Goal: Download file/media

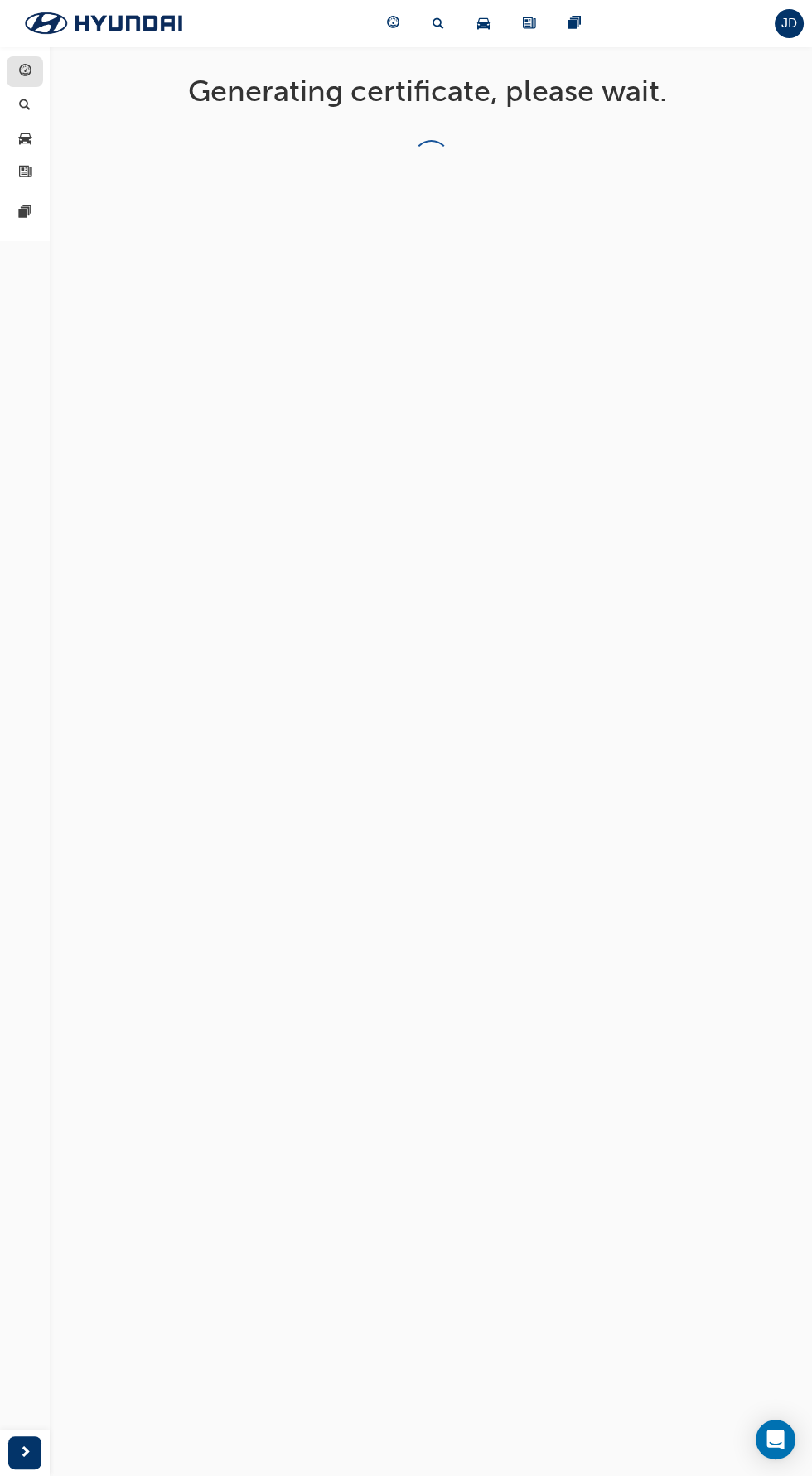
click at [29, 65] on span "guage-icon" at bounding box center [25, 71] width 13 height 15
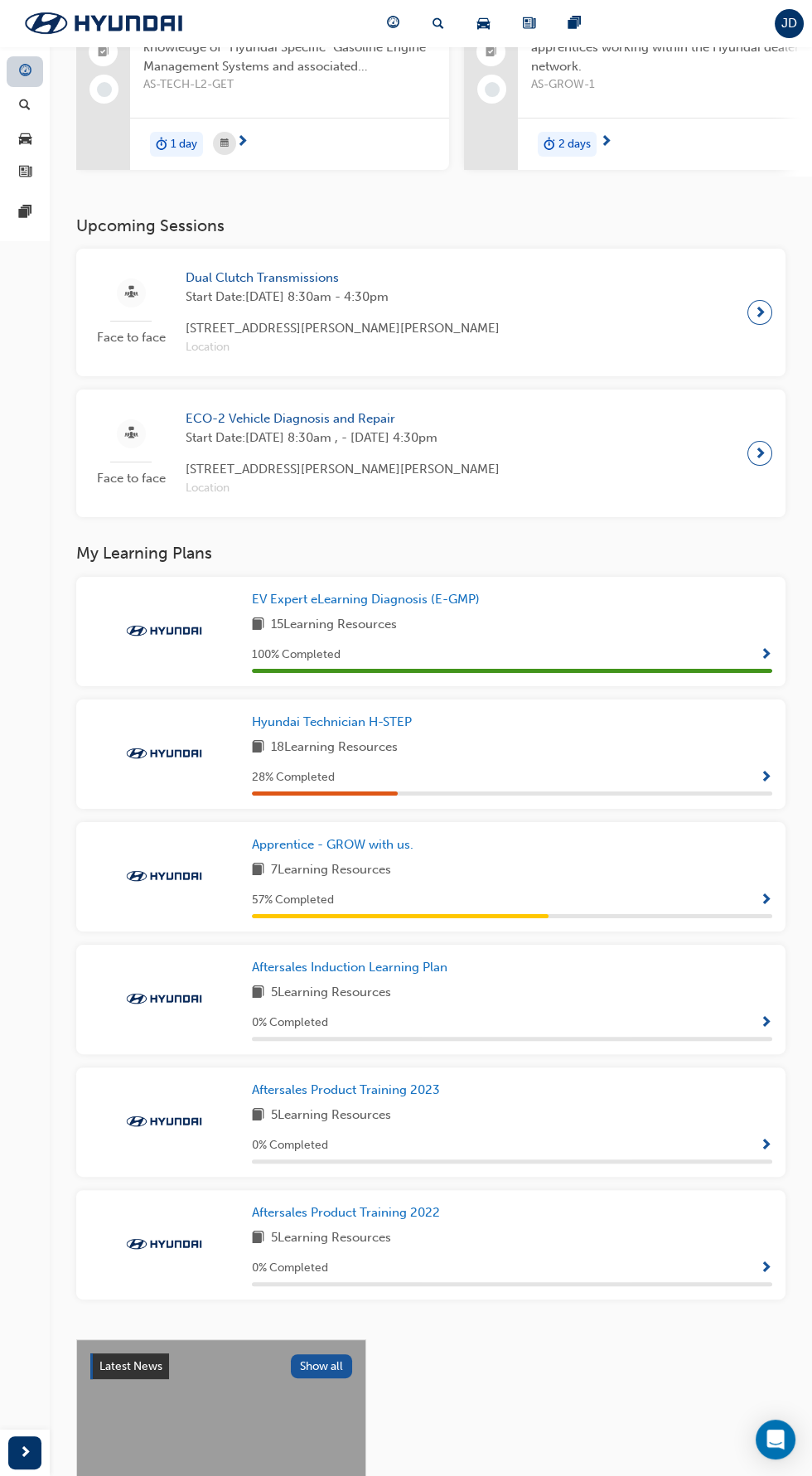
scroll to position [206, 0]
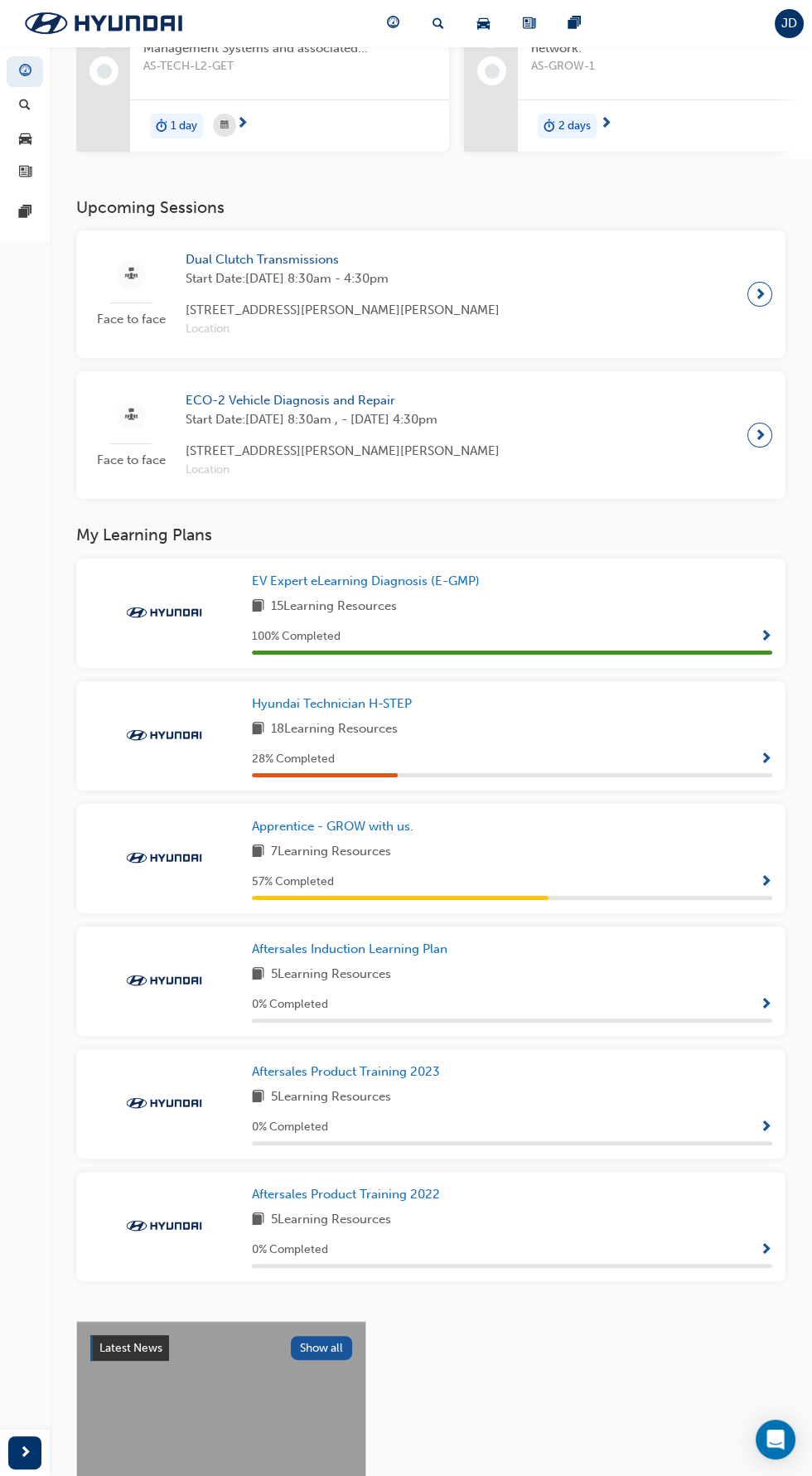
click at [693, 785] on div "Hyundai Technician H-STEP 18 Learning Resources 28 % Completed" at bounding box center [431, 736] width 710 height 109
click at [782, 23] on span "JD" at bounding box center [790, 23] width 16 height 19
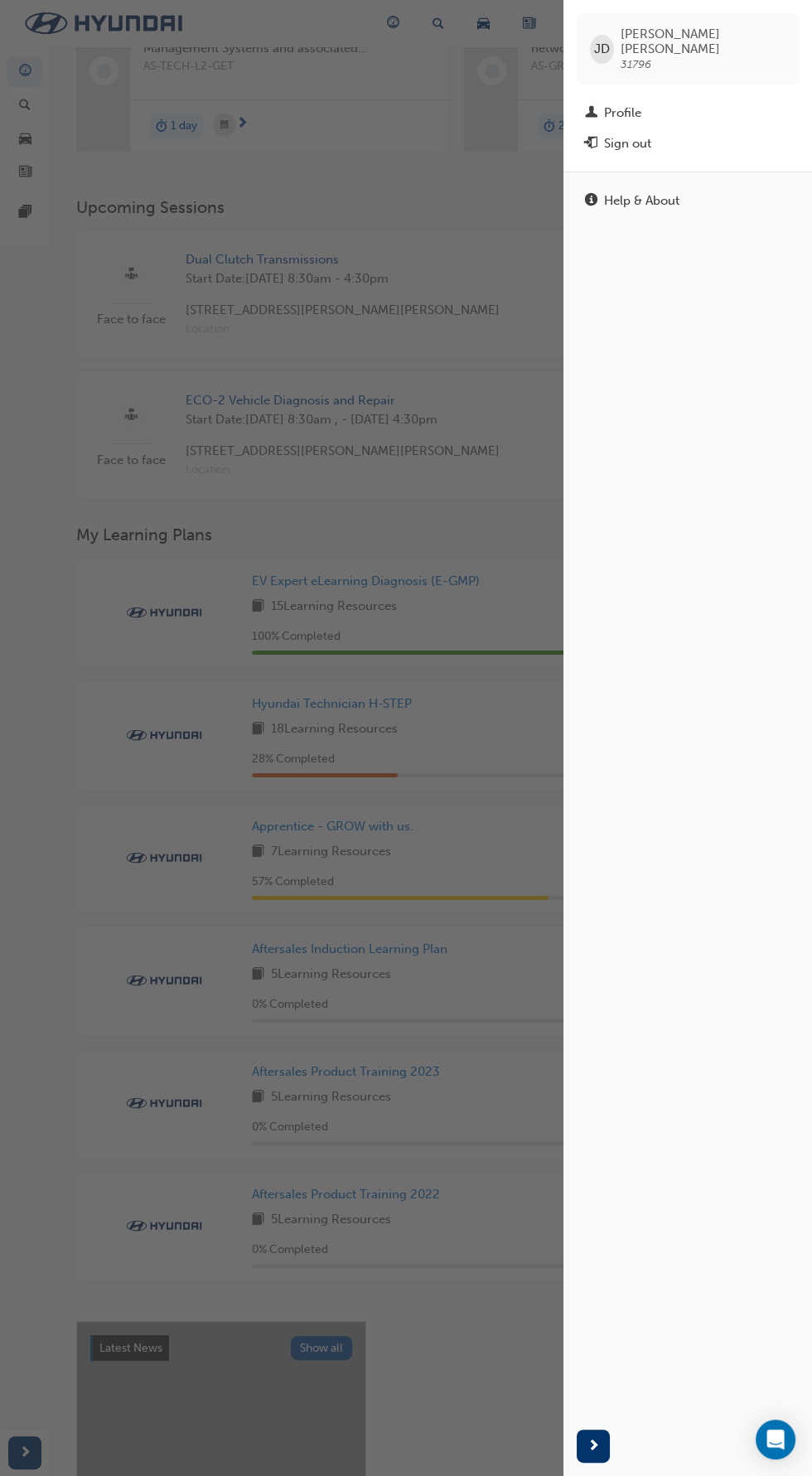
click at [169, 384] on div "button" at bounding box center [282, 738] width 563 height 1476
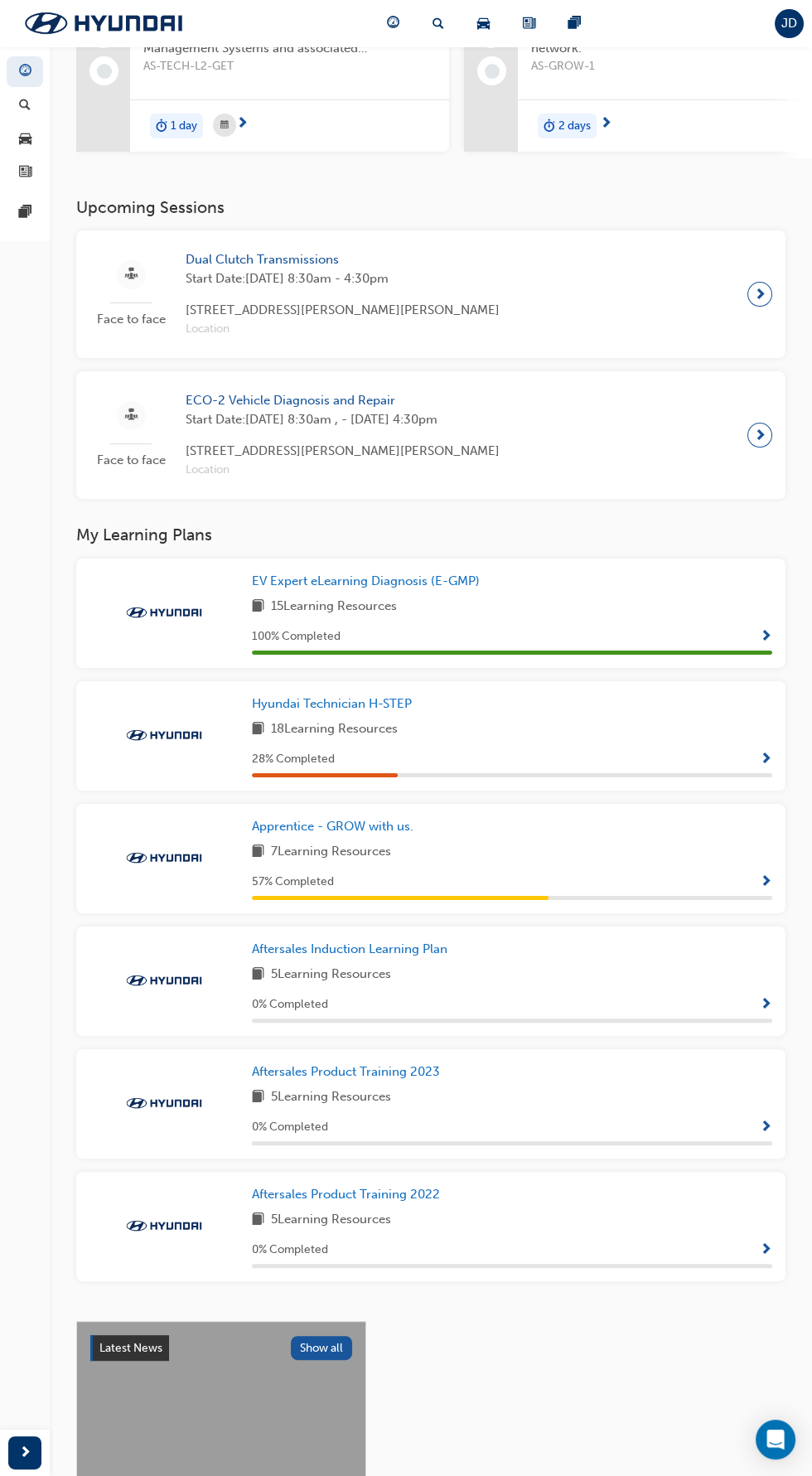
click at [695, 740] on div "18 Learning Resources" at bounding box center [512, 729] width 521 height 20
click at [761, 760] on span "Show Progress" at bounding box center [765, 759] width 13 height 15
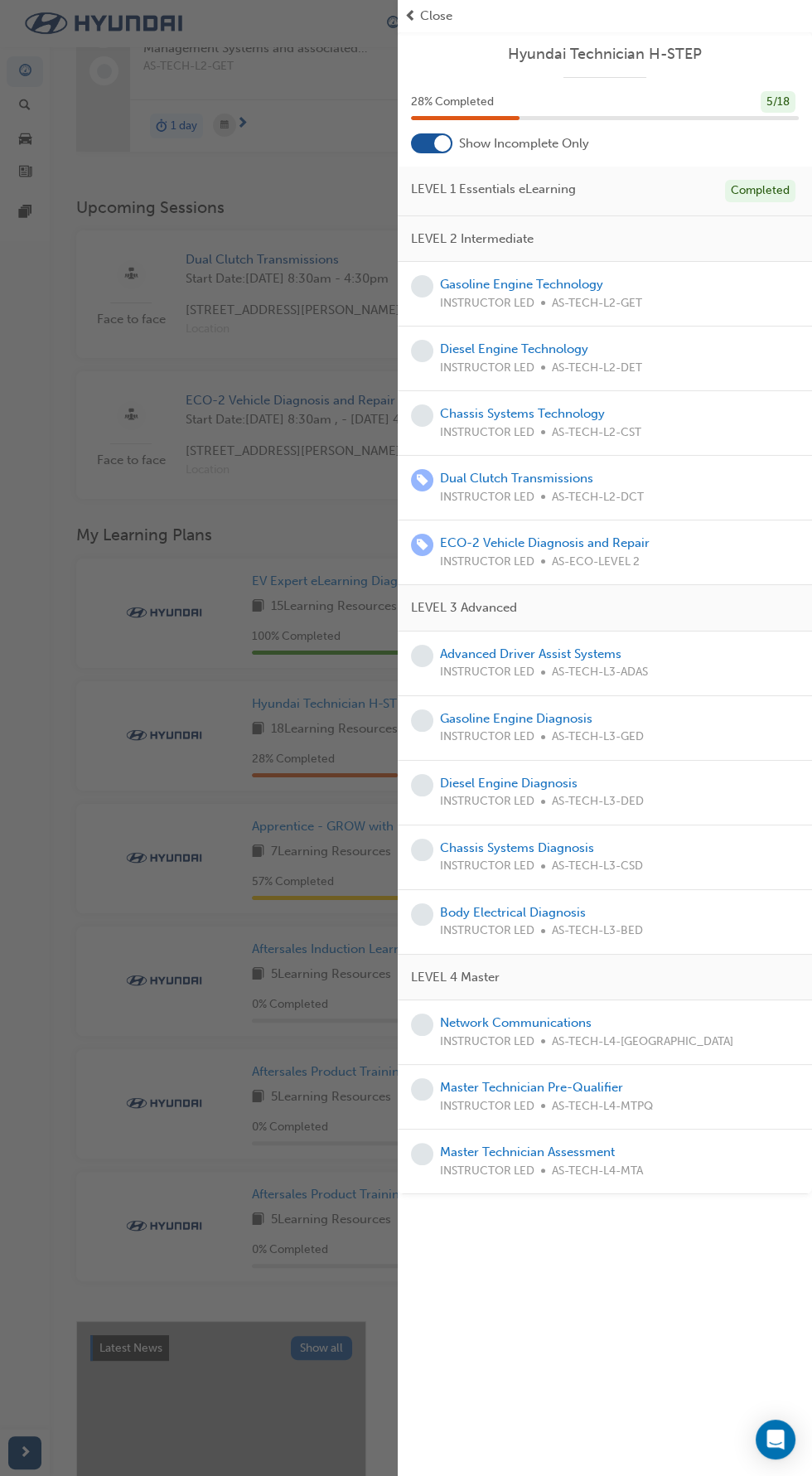
click at [445, 144] on div at bounding box center [442, 143] width 17 height 17
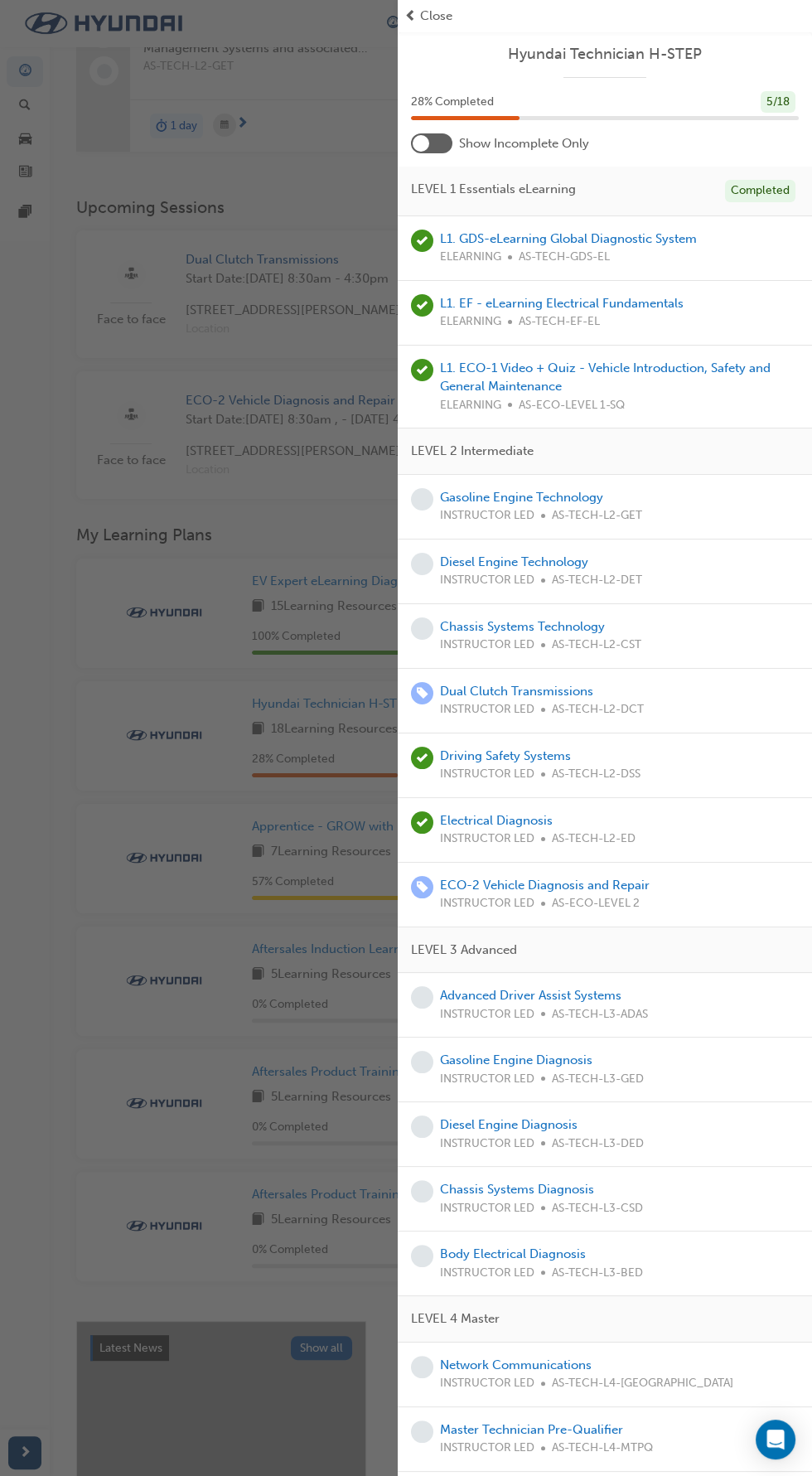
scroll to position [201, 0]
